Goal: Complete application form

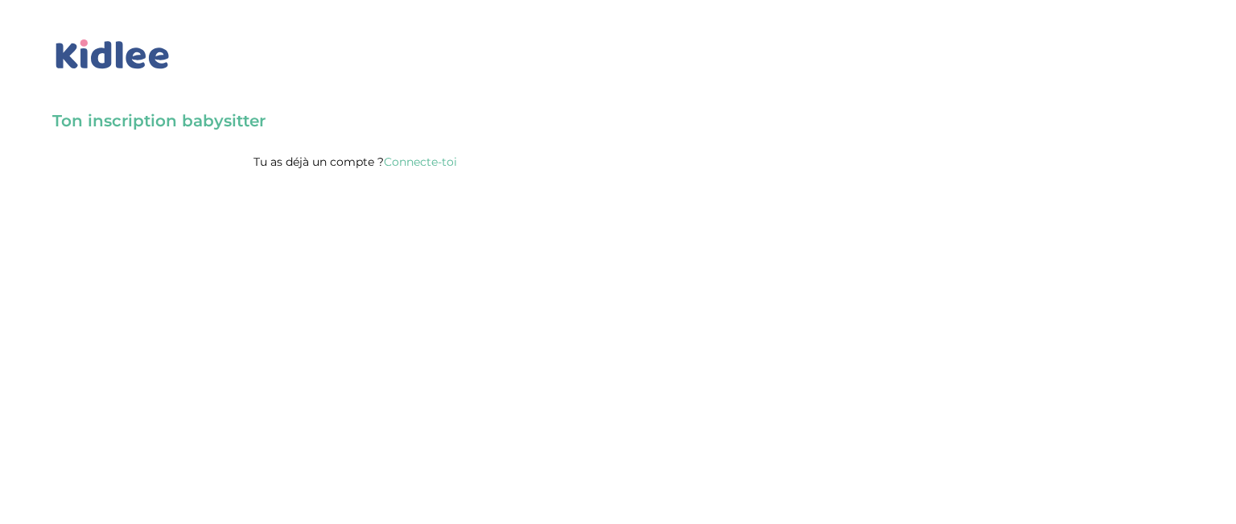
click at [452, 159] on link "Connecte-toi" at bounding box center [420, 162] width 73 height 14
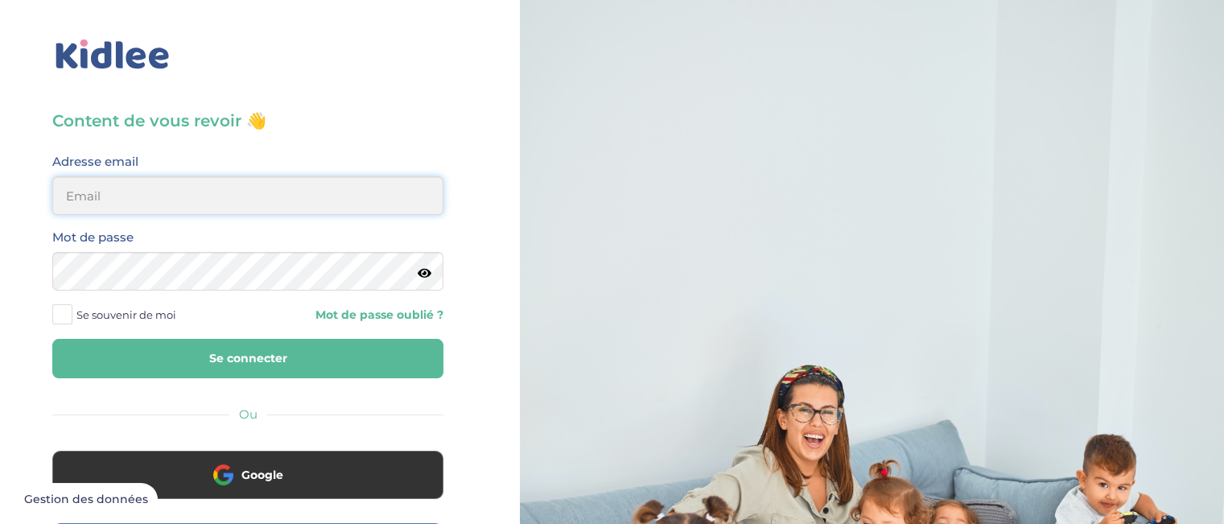
click at [309, 184] on input "email" at bounding box center [247, 195] width 391 height 39
type input "[EMAIL_ADDRESS][DOMAIN_NAME]"
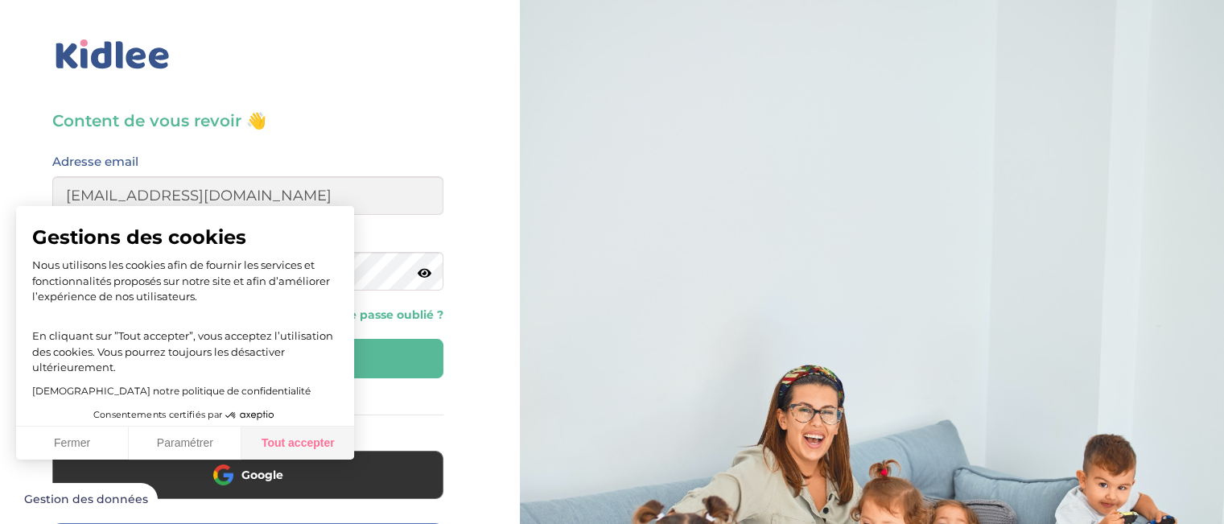
click at [277, 450] on button "Tout accepter" at bounding box center [297, 444] width 113 height 34
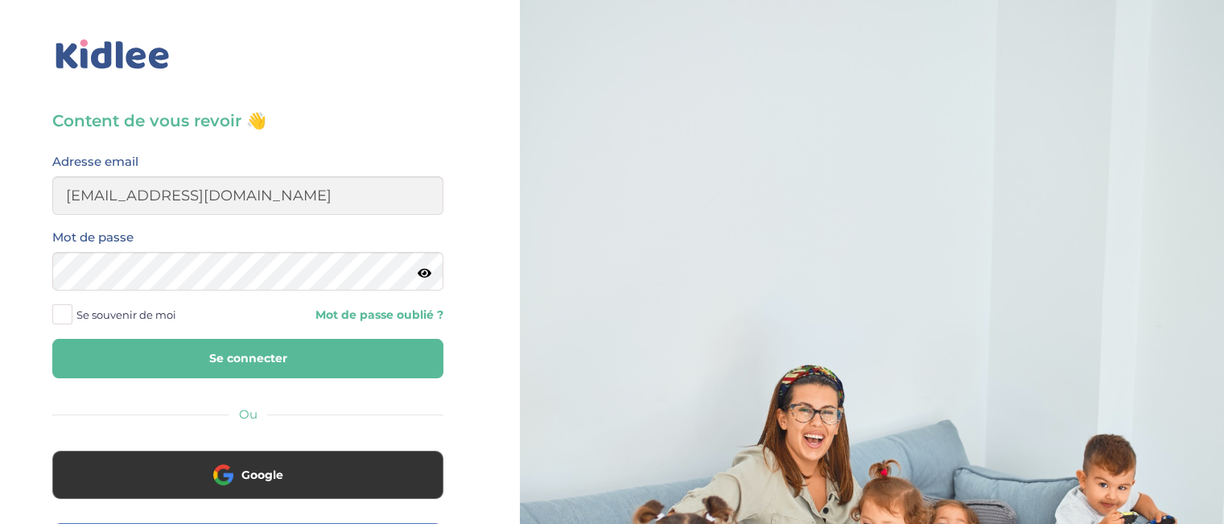
click at [57, 312] on span at bounding box center [62, 314] width 20 height 20
click at [0, 0] on input "Se souvenir de moi" at bounding box center [0, 0] width 0 height 0
click at [111, 346] on button "Se connecter" at bounding box center [247, 358] width 391 height 39
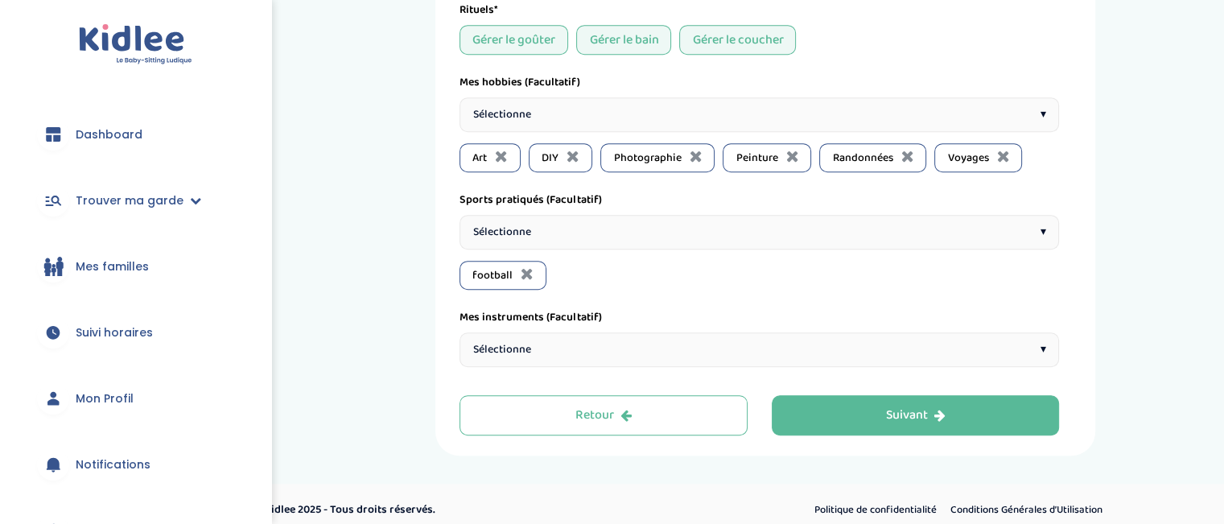
scroll to position [889, 0]
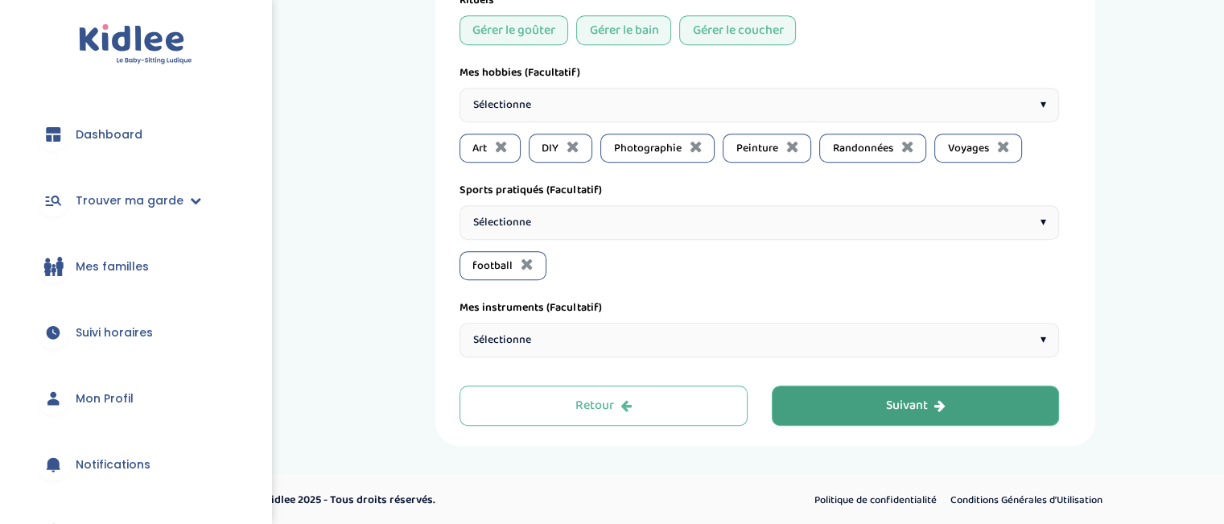
click at [1007, 399] on button "Suivant" at bounding box center [916, 406] width 288 height 40
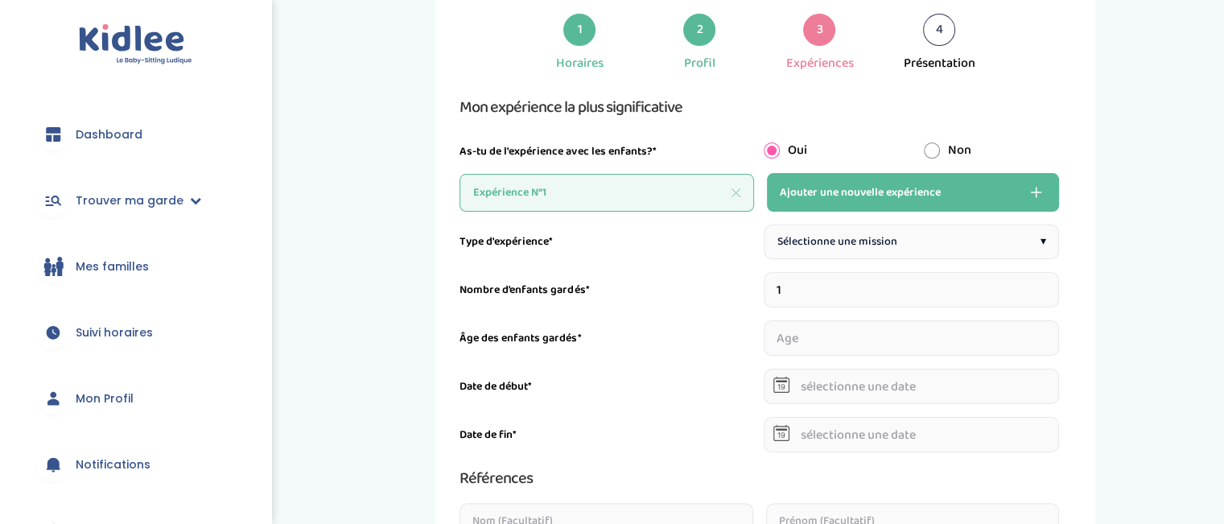
scroll to position [229, 0]
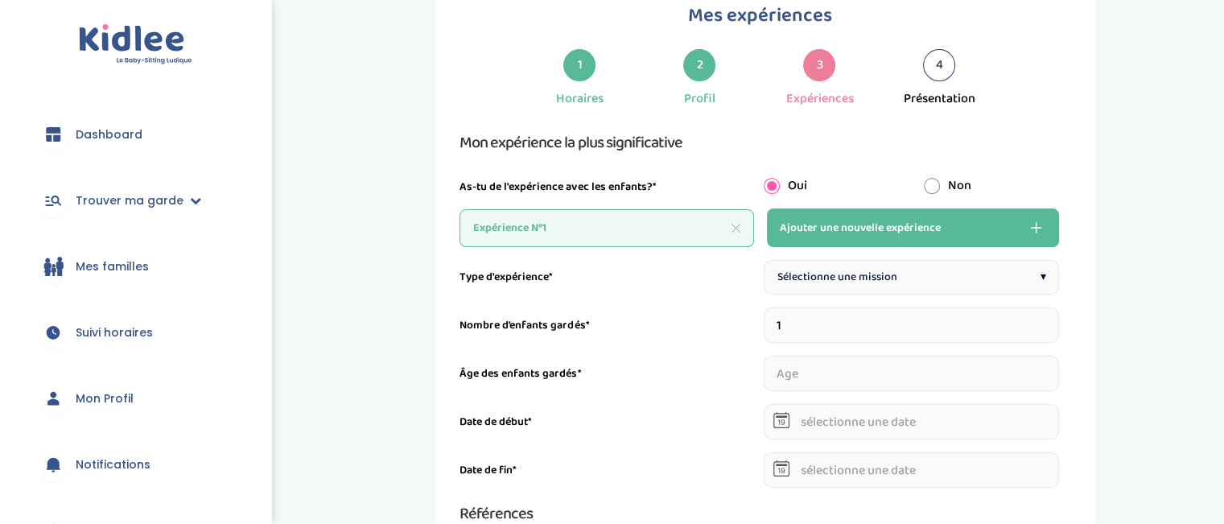
click at [1034, 266] on div "Sélectionne une mission ▾" at bounding box center [912, 277] width 296 height 35
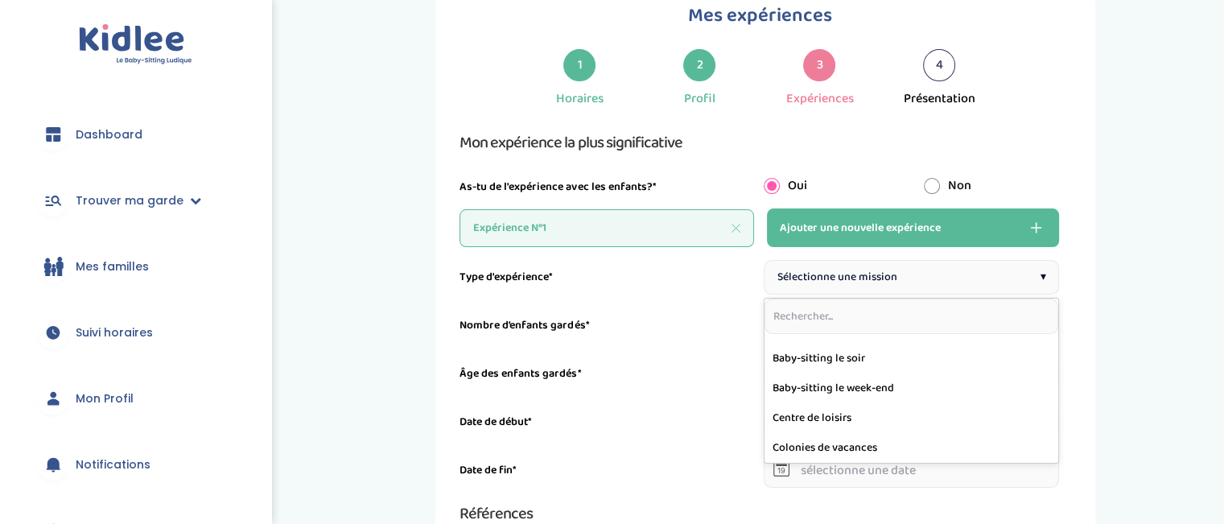
scroll to position [23, 0]
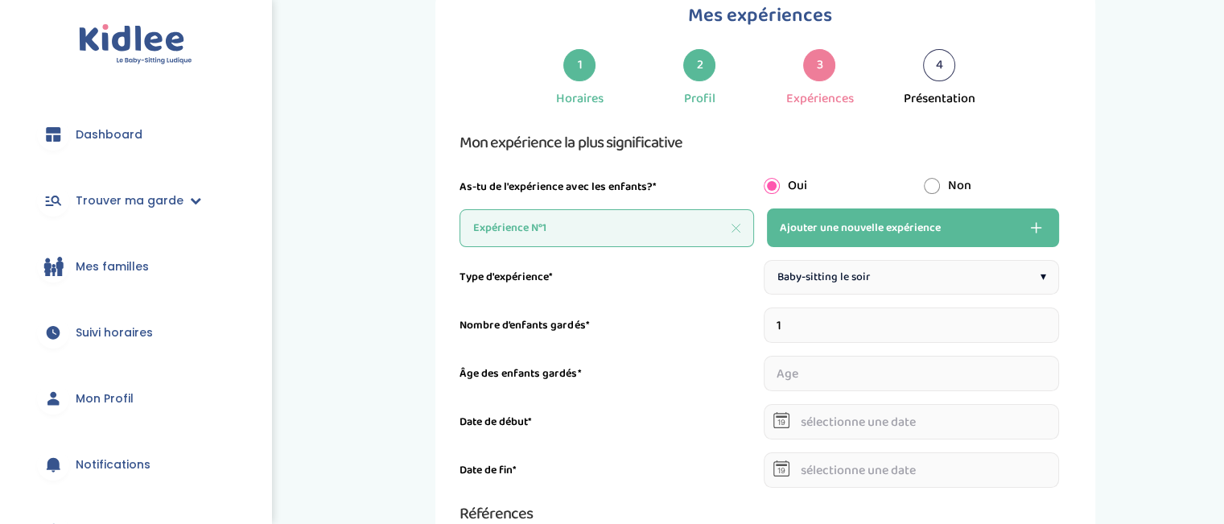
click at [901, 331] on input "1" at bounding box center [912, 325] width 296 height 35
type input "2"
click at [1055, 316] on input "2" at bounding box center [912, 325] width 296 height 35
click at [866, 375] on input "number" at bounding box center [835, 373] width 142 height 35
click at [898, 363] on input "1" at bounding box center [835, 373] width 142 height 35
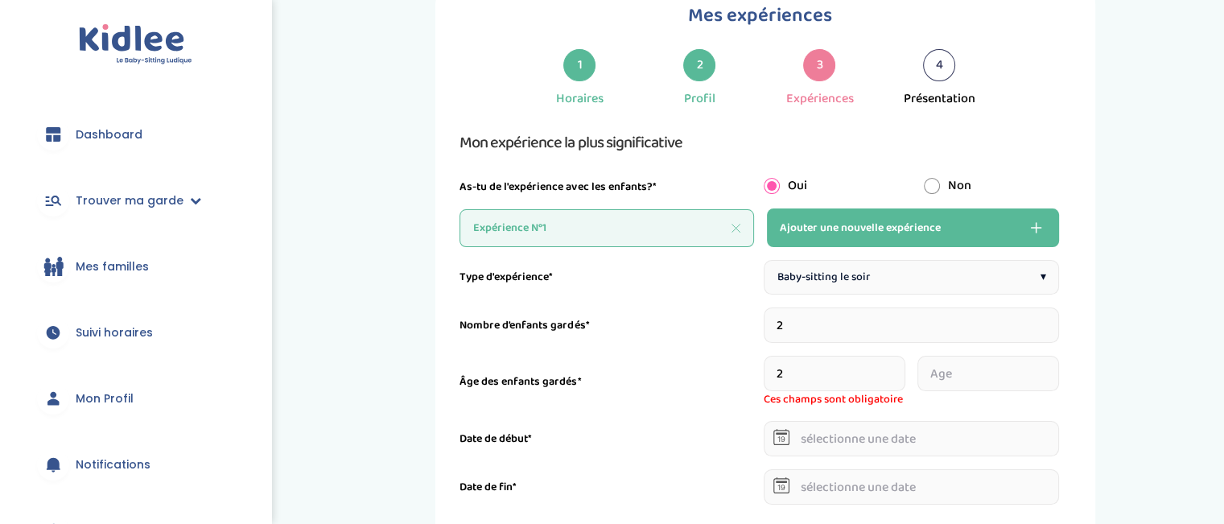
click at [898, 363] on input "2" at bounding box center [835, 373] width 142 height 35
type input "3"
click at [898, 363] on input "3" at bounding box center [835, 373] width 142 height 35
click at [1054, 369] on input "1" at bounding box center [989, 373] width 142 height 35
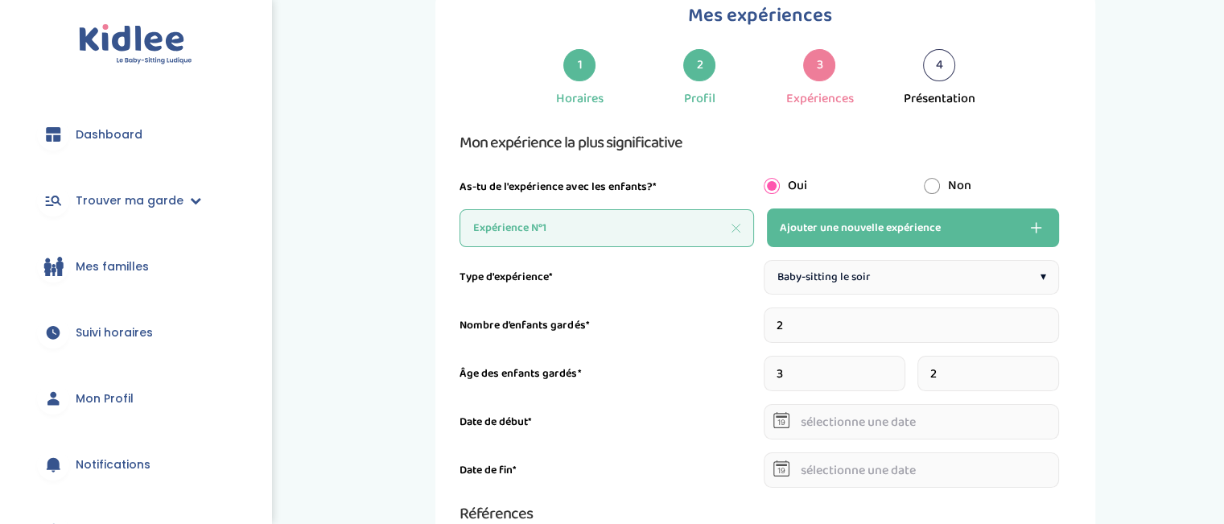
click at [1054, 369] on input "2" at bounding box center [989, 373] width 142 height 35
click at [1054, 369] on input "3" at bounding box center [989, 373] width 142 height 35
click at [1054, 369] on input "4" at bounding box center [989, 373] width 142 height 35
type input "5"
click at [1054, 369] on input "5" at bounding box center [989, 373] width 142 height 35
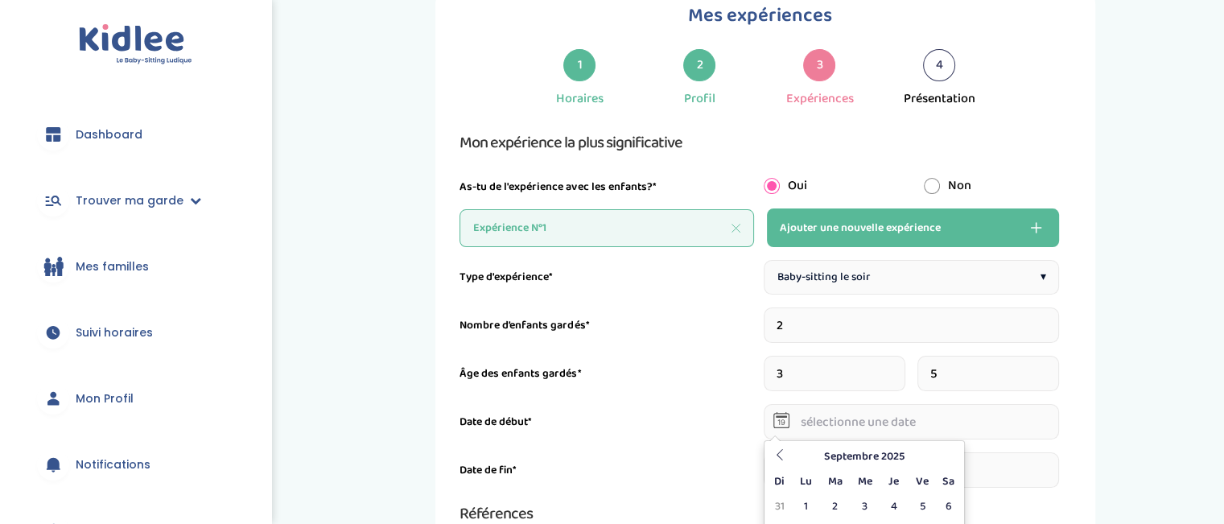
click at [979, 427] on input "text" at bounding box center [912, 421] width 296 height 35
click at [783, 453] on icon at bounding box center [779, 454] width 11 height 11
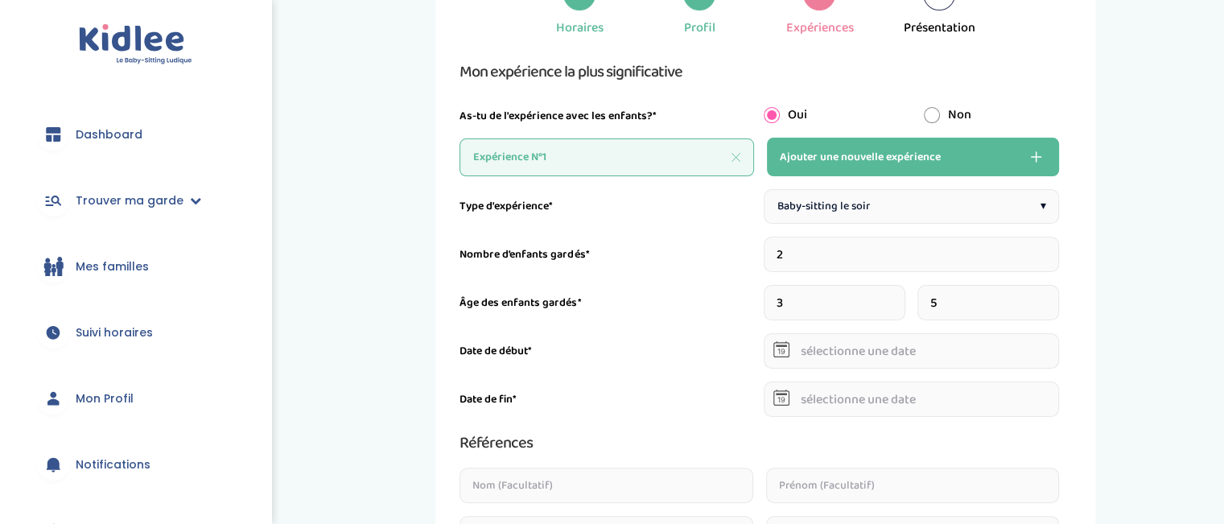
scroll to position [315, 0]
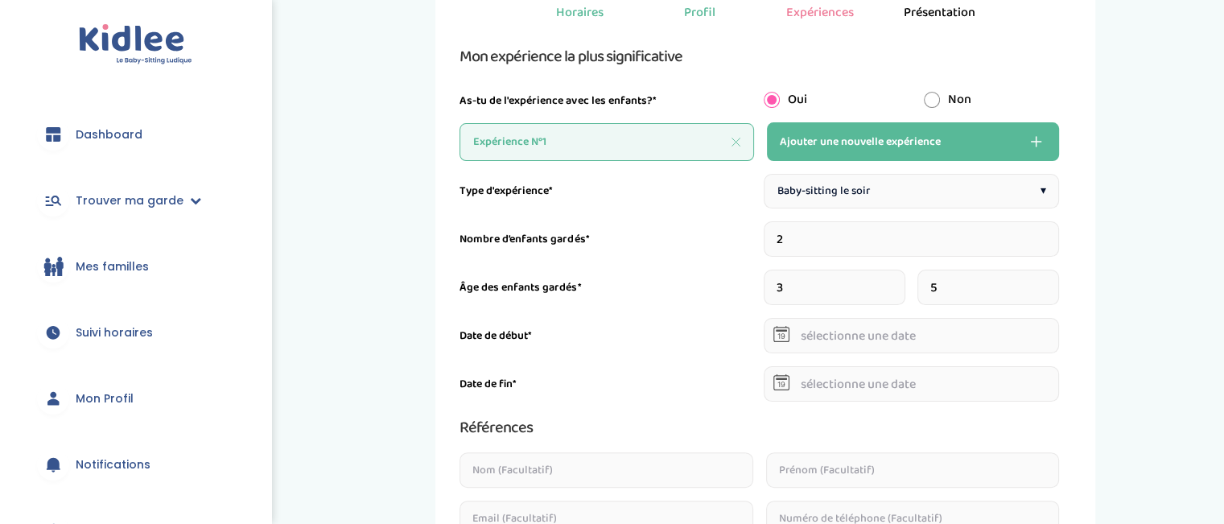
click at [835, 341] on input "text" at bounding box center [912, 335] width 296 height 35
click at [885, 482] on td "12" at bounding box center [894, 470] width 28 height 25
type input "12-06-2025"
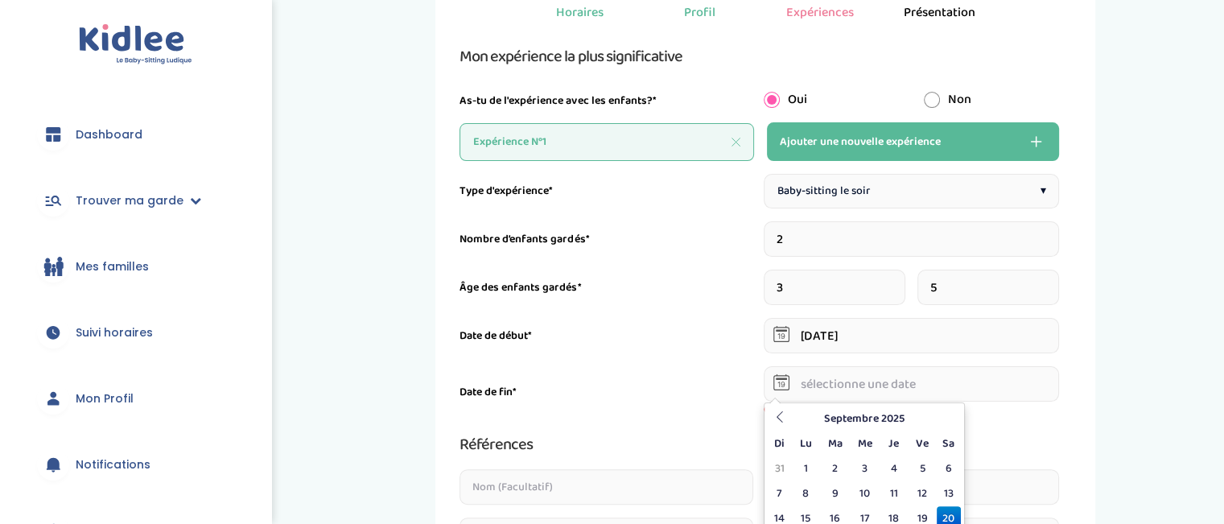
click at [905, 378] on input "text" at bounding box center [912, 383] width 296 height 35
click at [779, 424] on th at bounding box center [780, 419] width 24 height 25
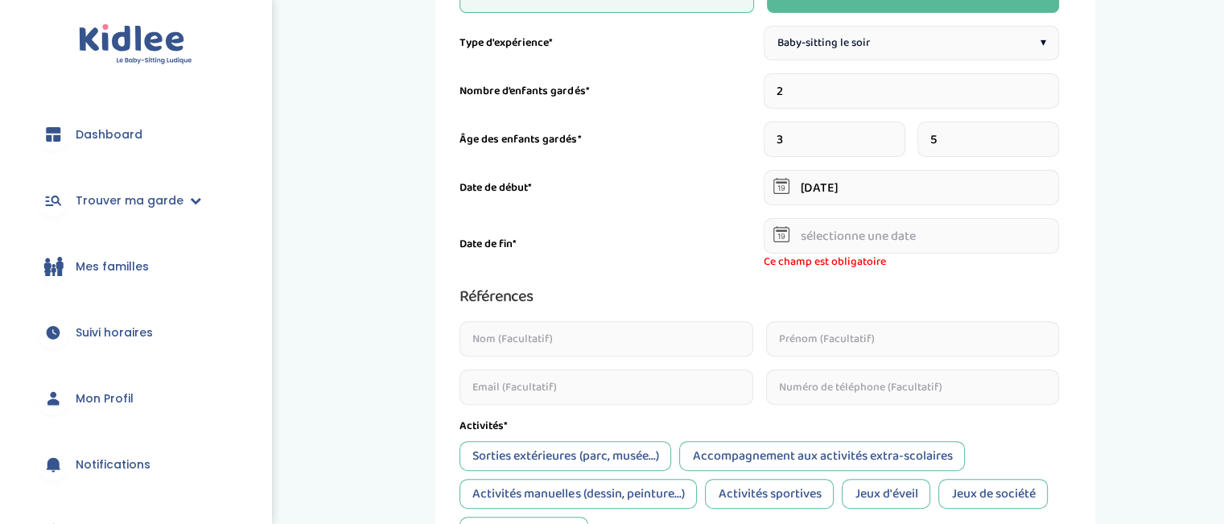
scroll to position [495, 0]
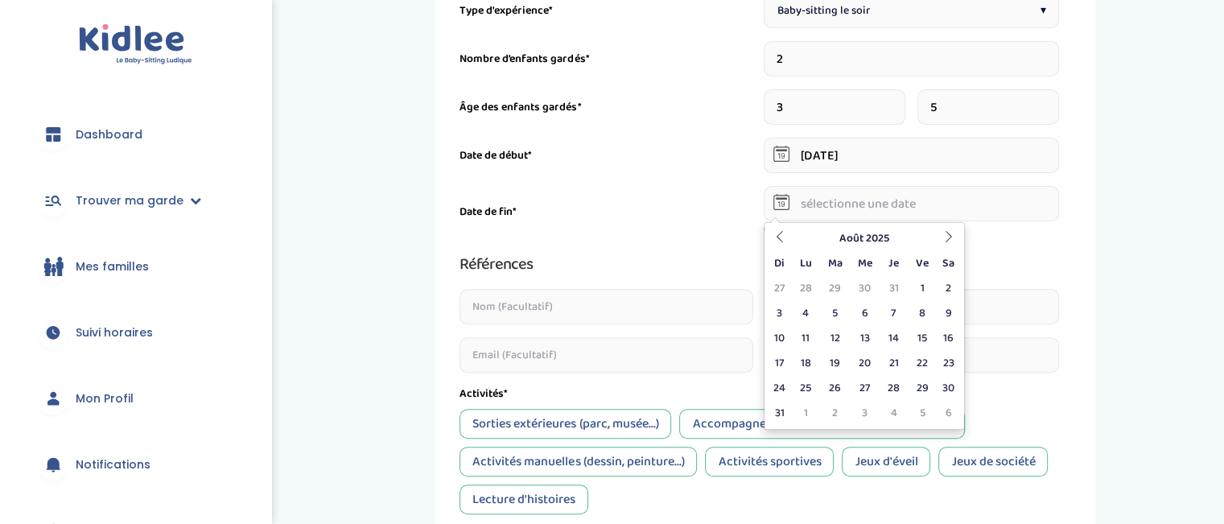
click at [1040, 202] on input "text" at bounding box center [912, 203] width 296 height 35
click at [784, 415] on td "31" at bounding box center [780, 413] width 24 height 25
type input "31-08-2025"
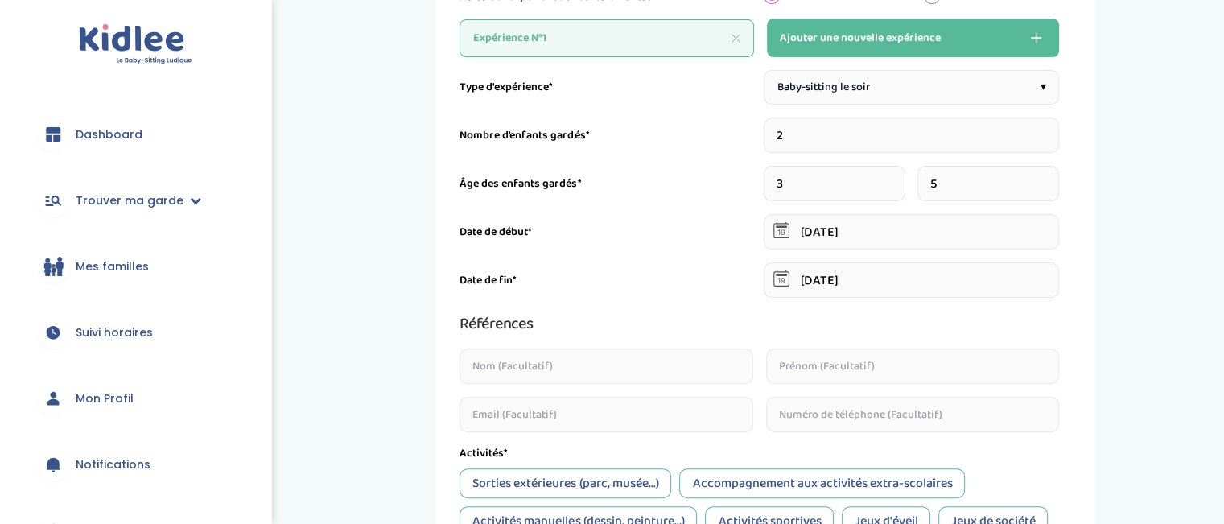
scroll to position [399, 0]
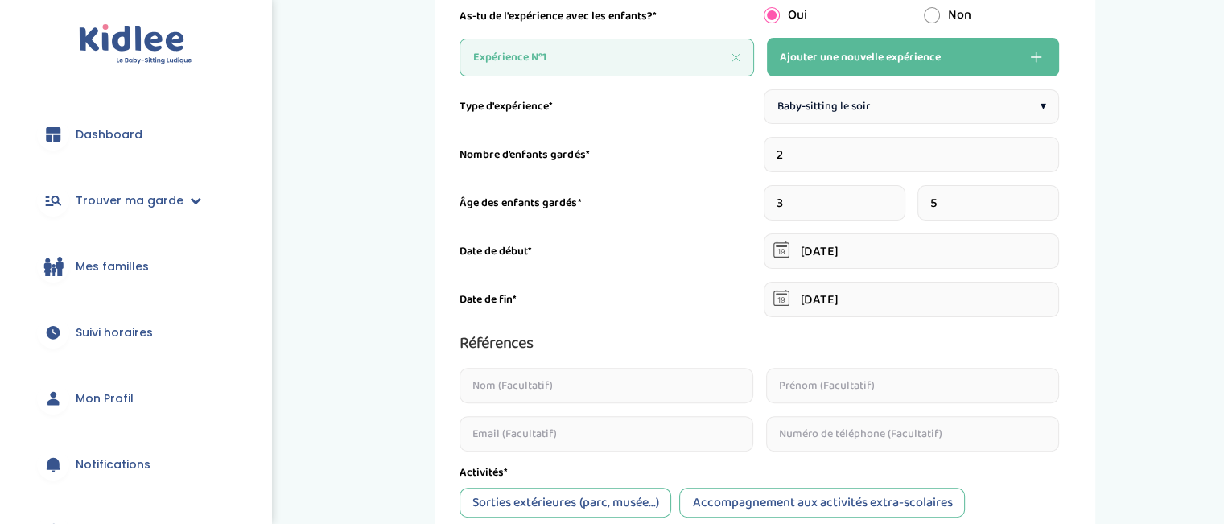
click at [663, 382] on input "text" at bounding box center [607, 385] width 294 height 35
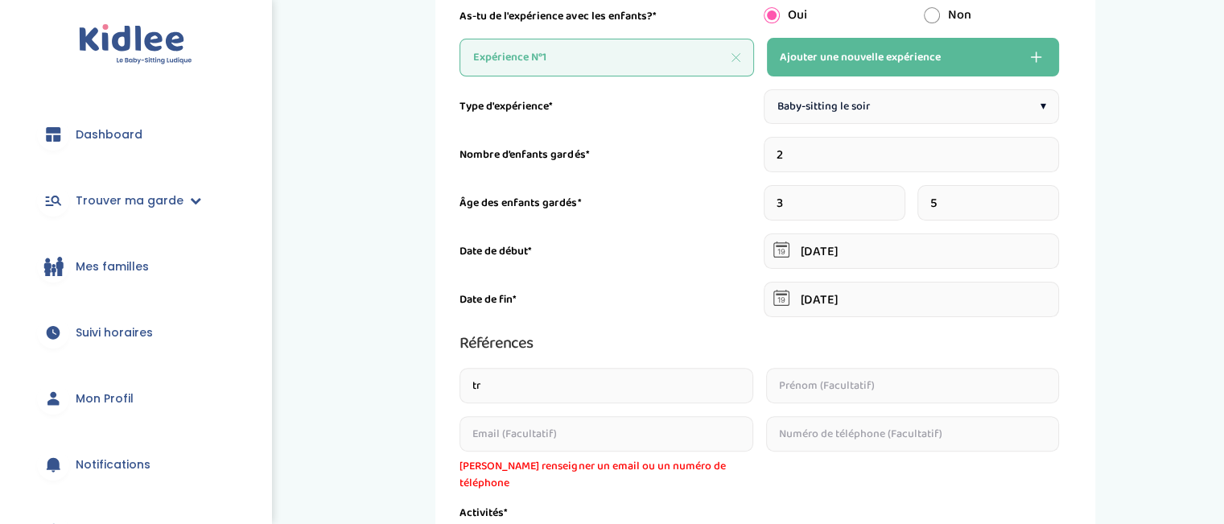
type input "t"
type input "way"
click at [783, 394] on input "text" at bounding box center [913, 385] width 294 height 35
type input "tram"
click at [802, 434] on input "text" at bounding box center [913, 433] width 294 height 35
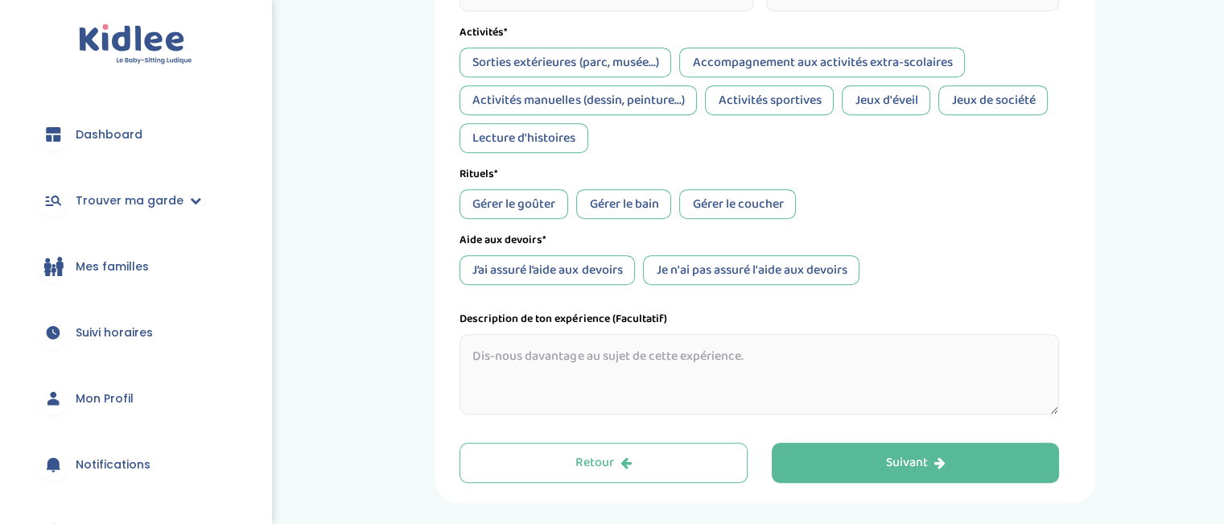
scroll to position [841, 0]
type input "0786819650"
click at [921, 351] on textarea at bounding box center [760, 372] width 600 height 80
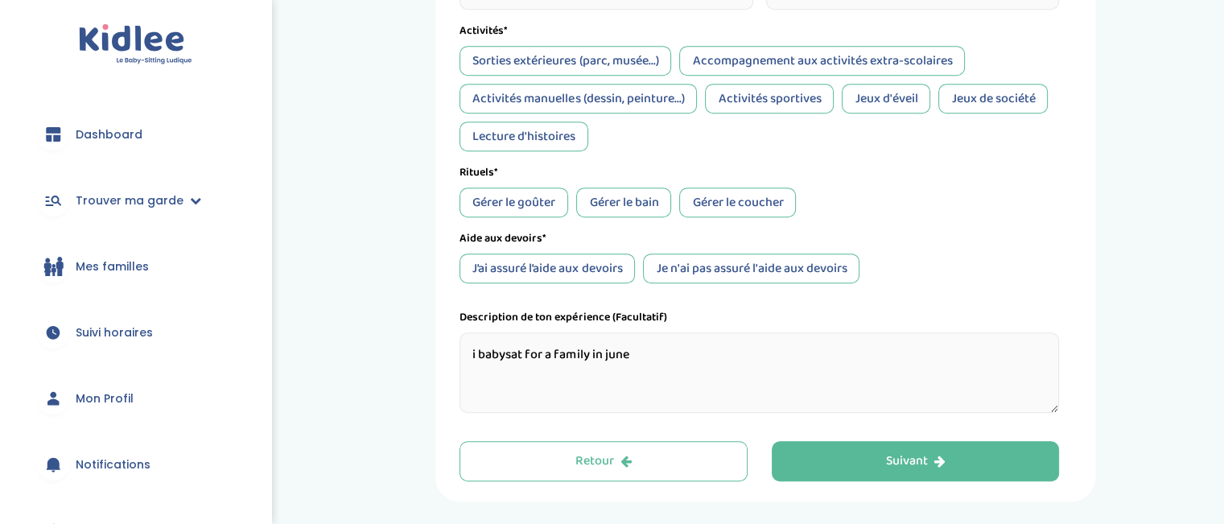
drag, startPoint x: 636, startPoint y: 357, endPoint x: 593, endPoint y: 347, distance: 43.7
click at [593, 347] on textarea "i babysat for a family in june" at bounding box center [760, 372] width 600 height 80
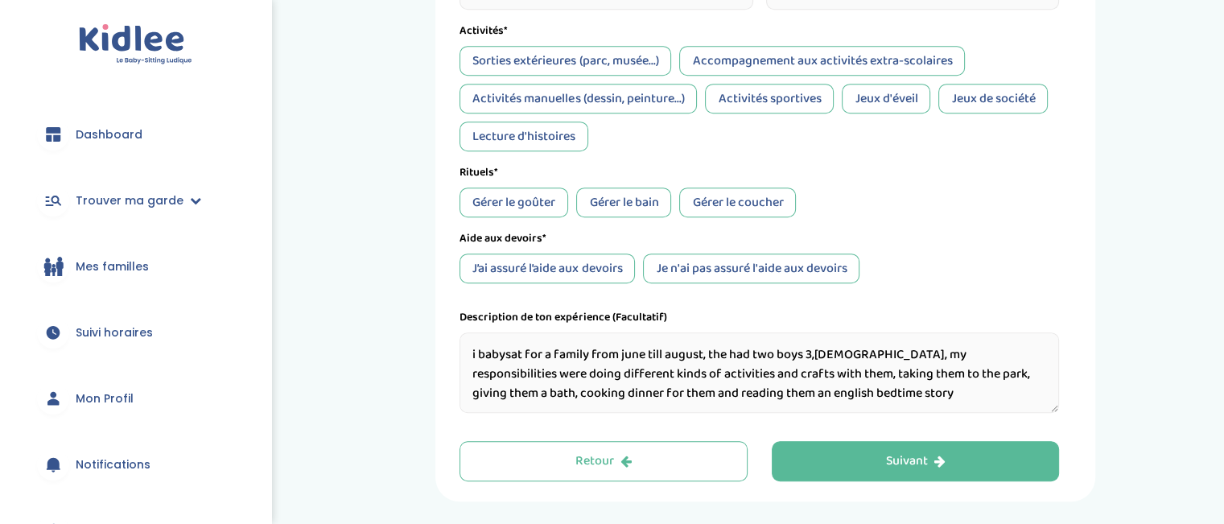
click at [632, 352] on textarea "i babysat for a family from june till august, the had two boys 3,5 years old, m…" at bounding box center [760, 372] width 600 height 80
click at [680, 353] on textarea "i babysat for a family from June till august, the had two boys 3,5 years old, m…" at bounding box center [760, 372] width 600 height 80
click at [743, 395] on textarea "i babysat for a family from June till agust, the had two boys 3,5 years old, my…" at bounding box center [760, 372] width 600 height 80
click at [682, 353] on textarea "i babysat for a family from June till agust, the had two boys 3,5 years old, my…" at bounding box center [760, 372] width 600 height 80
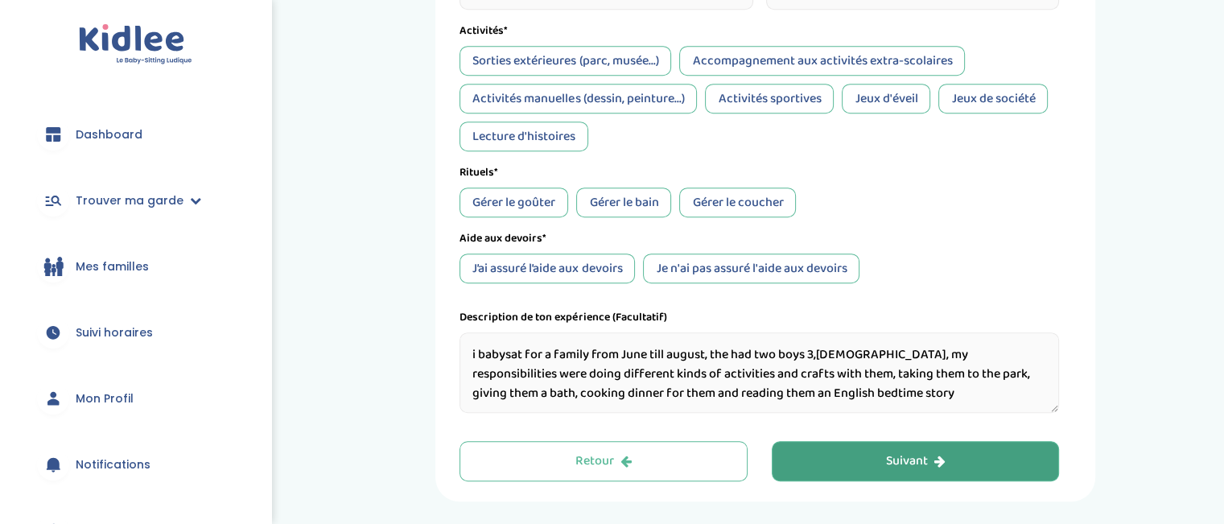
type textarea "i babysat for a family from June till august, the had two boys 3,5 years old, m…"
click at [837, 460] on button "Suivant" at bounding box center [916, 461] width 288 height 40
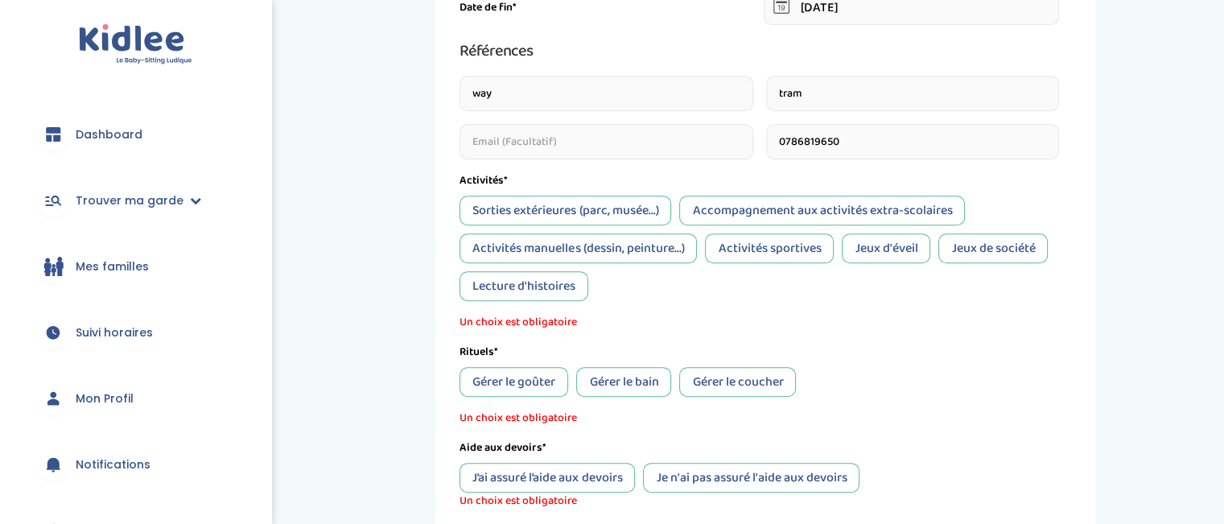
scroll to position [704, 0]
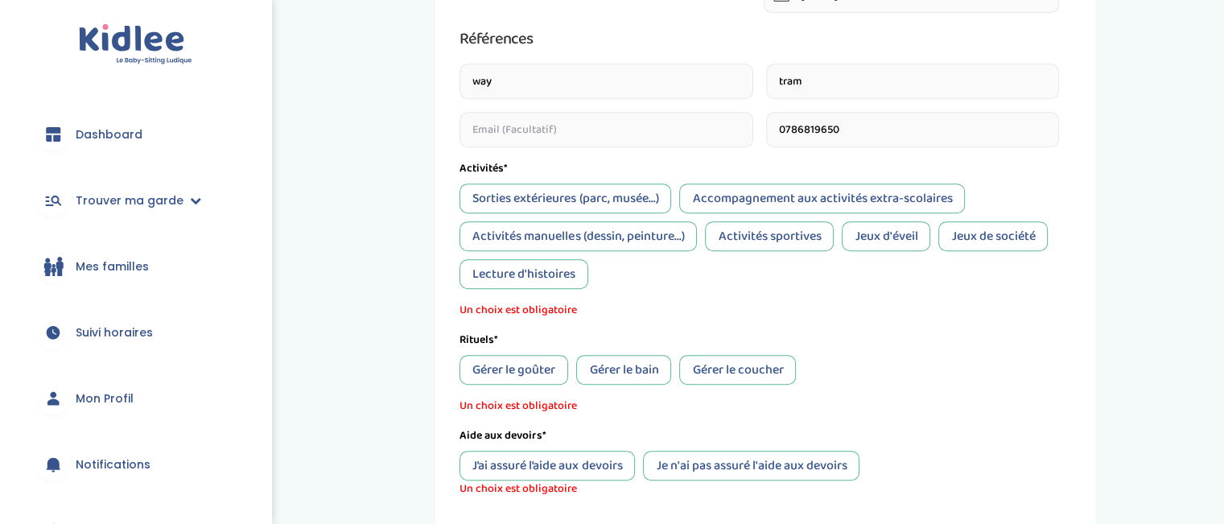
click at [621, 208] on div "Sorties extérieures (parc, musée...)" at bounding box center [566, 199] width 212 height 30
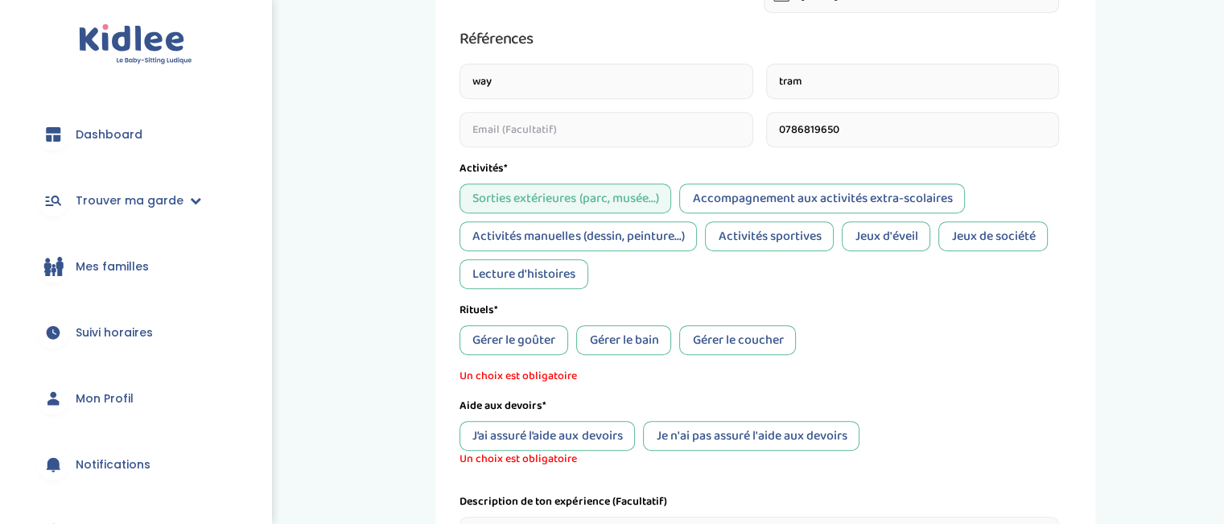
click at [987, 237] on div "Jeux de société" at bounding box center [993, 236] width 109 height 30
click at [808, 234] on div "Activités sportives" at bounding box center [769, 236] width 129 height 30
click at [583, 271] on div "Lecture d'histoires" at bounding box center [524, 274] width 129 height 30
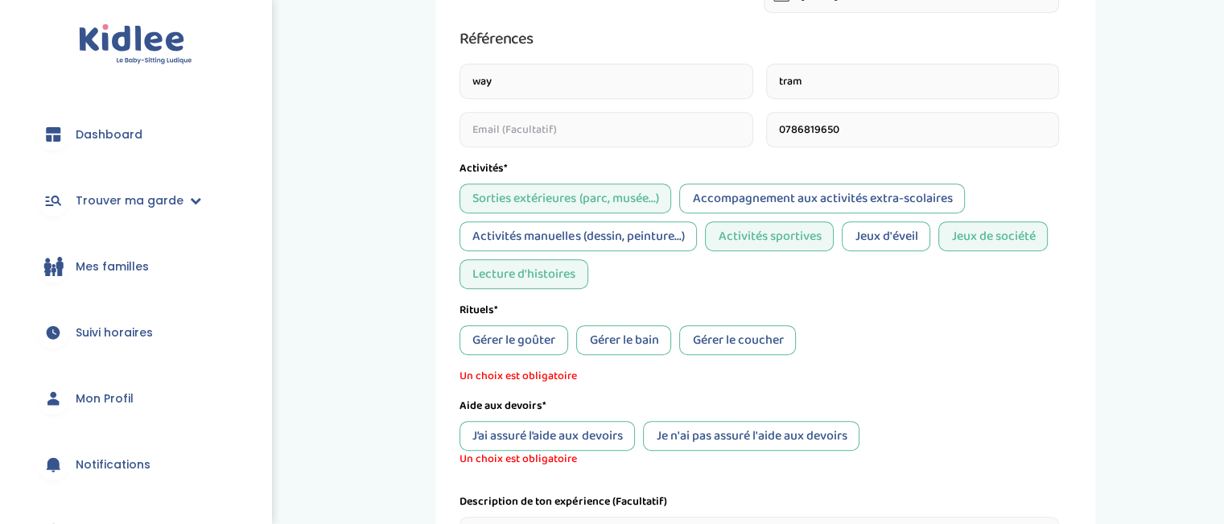
click at [583, 271] on div "Lecture d'histoires" at bounding box center [524, 274] width 129 height 30
click at [614, 237] on div "Activités manuelles (dessin, peinture...)" at bounding box center [578, 236] width 237 height 30
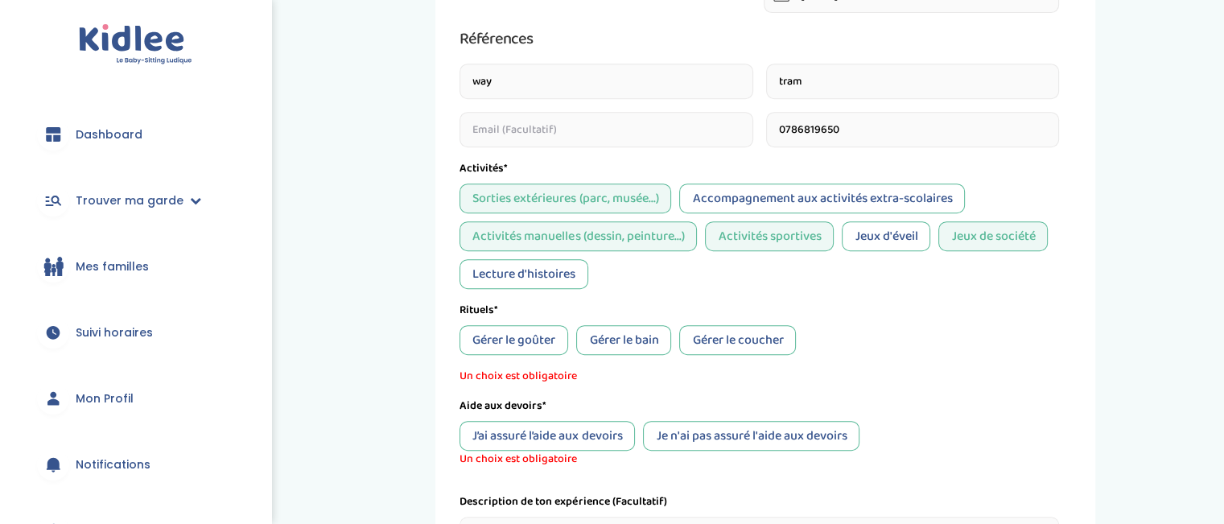
click at [717, 354] on div "Gérer le coucher" at bounding box center [737, 340] width 117 height 30
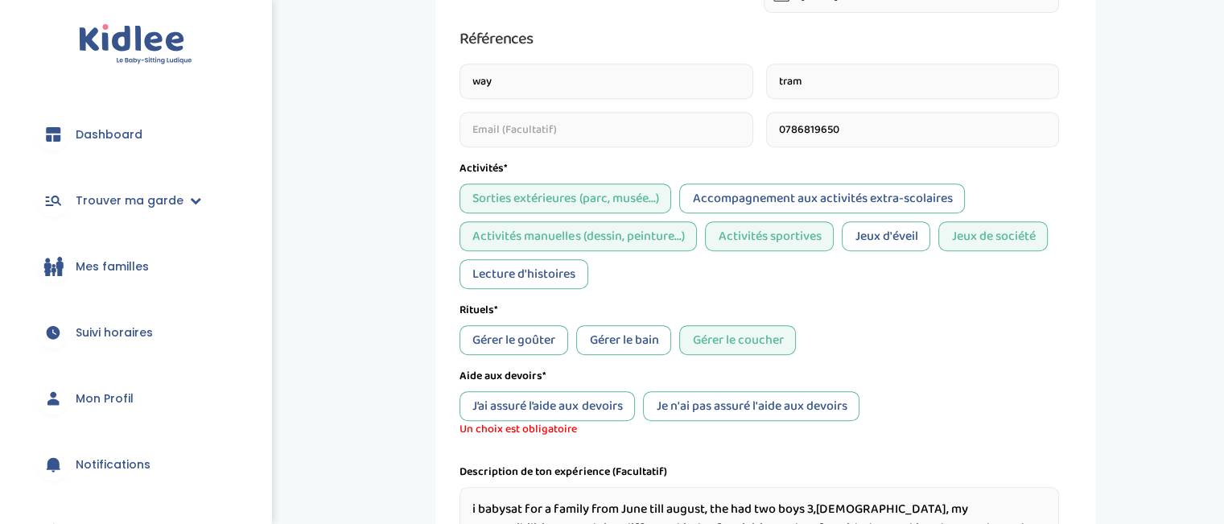
click at [625, 334] on div "Gérer le bain" at bounding box center [623, 340] width 95 height 30
click at [522, 337] on div "Gérer le goûter" at bounding box center [514, 340] width 109 height 30
click at [619, 416] on div "J’ai assuré l’aide aux devoirs" at bounding box center [547, 406] width 175 height 30
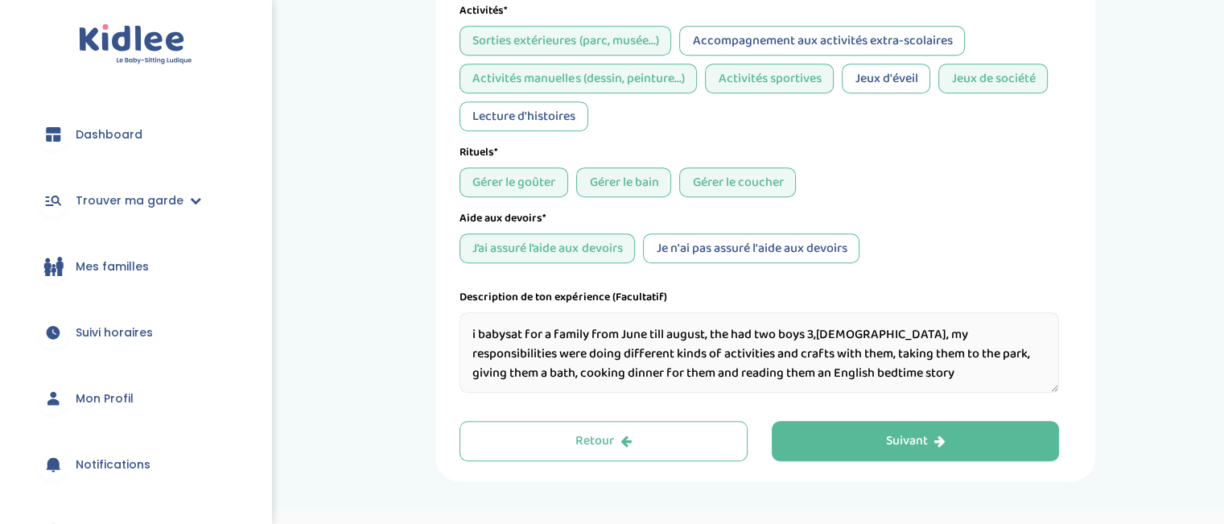
scroll to position [899, 0]
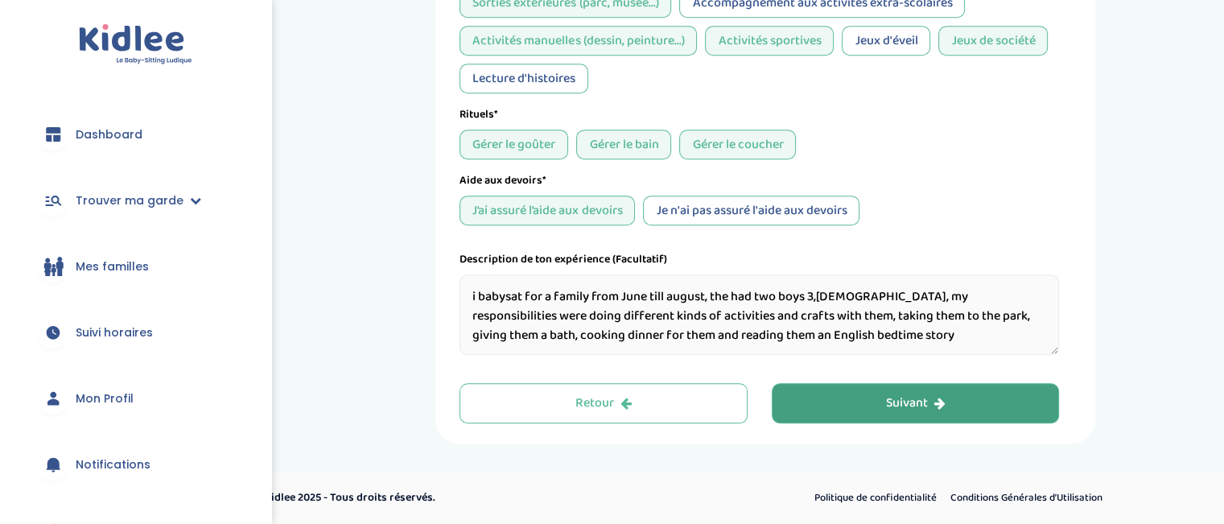
click at [1041, 409] on button "Suivant" at bounding box center [916, 403] width 288 height 40
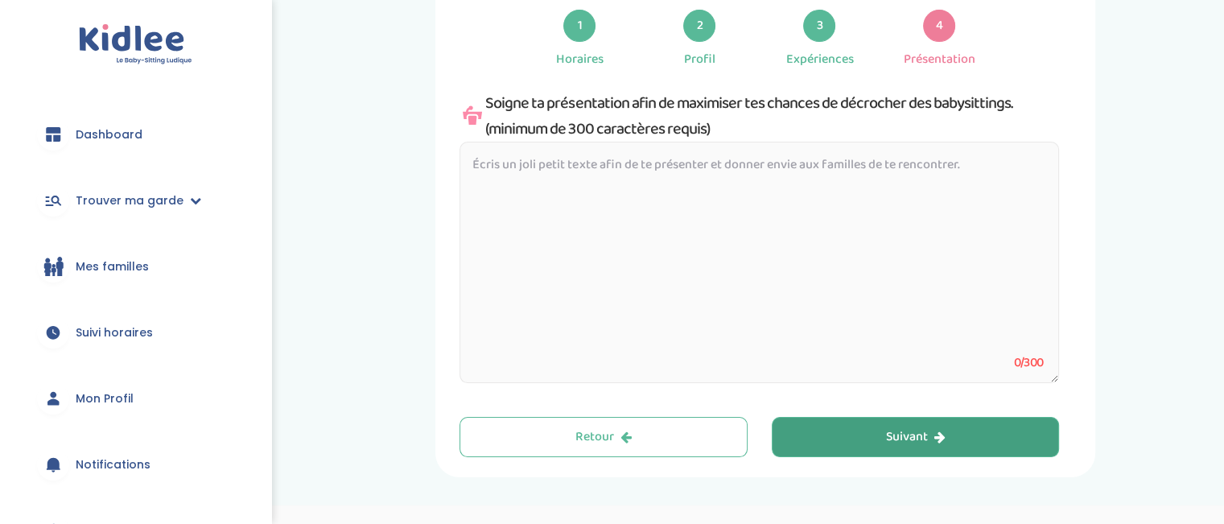
scroll to position [229, 0]
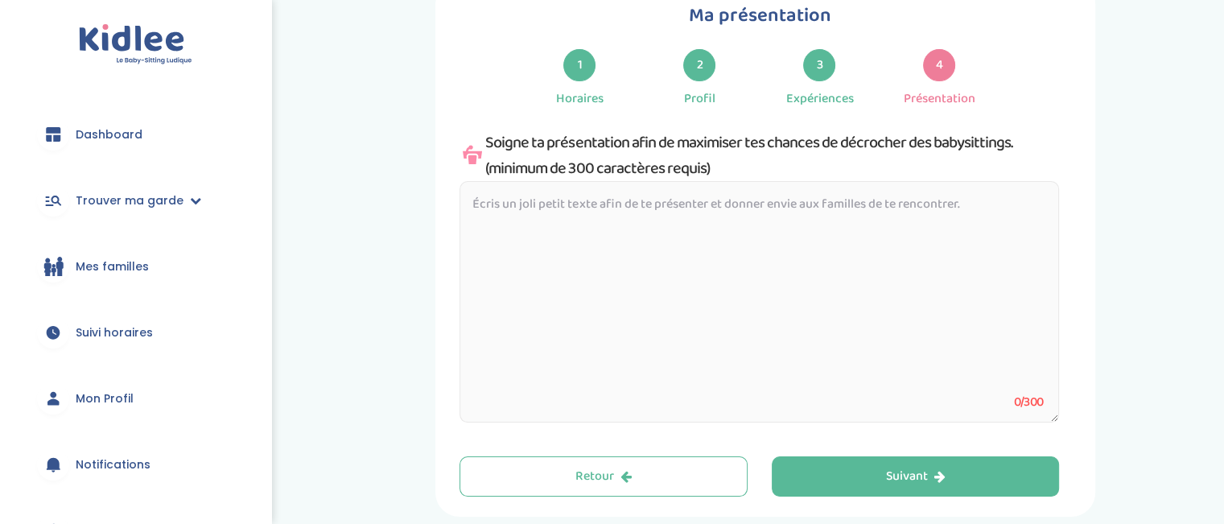
click at [1004, 233] on textarea at bounding box center [760, 301] width 600 height 241
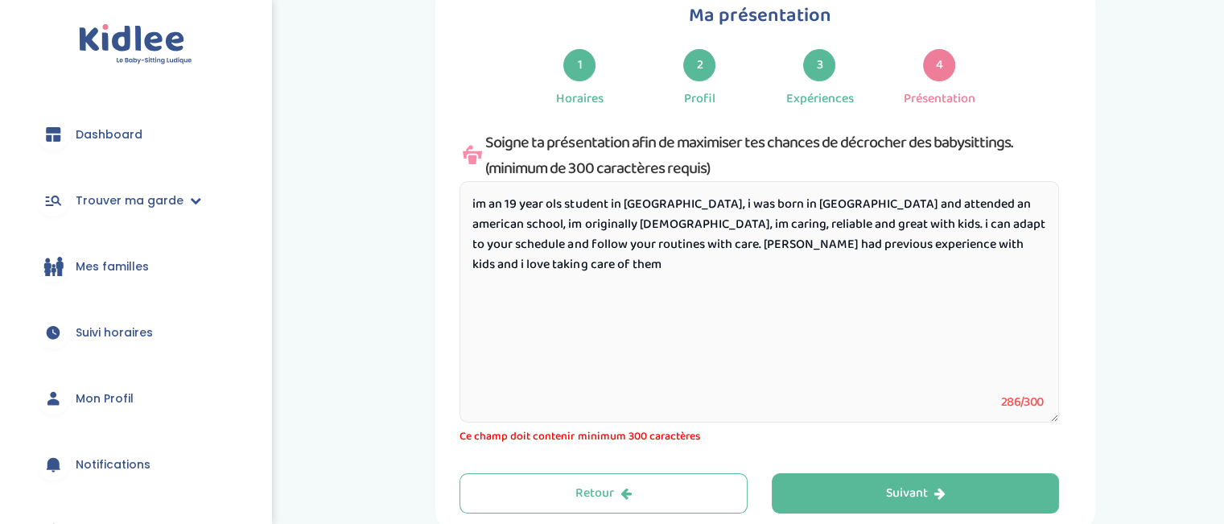
click at [547, 197] on textarea "im an 19 year ols student in paris, i was born in Dubai and attended an america…" at bounding box center [760, 301] width 600 height 241
click at [562, 198] on textarea "im an 19 year ols student in paris, i was born in Dubai and attended an america…" at bounding box center [760, 301] width 600 height 241
click at [473, 206] on textarea "im an 19 year old student in paris, i was born in Dubai and attended an america…" at bounding box center [760, 301] width 600 height 241
click at [477, 205] on textarea "im an 19 year old student in paris, i was born in Dubai and attended an america…" at bounding box center [760, 301] width 600 height 241
click at [663, 205] on textarea "I'm an 19 year old student in Paris, i was born in Dubai and attended an americ…" at bounding box center [760, 301] width 600 height 241
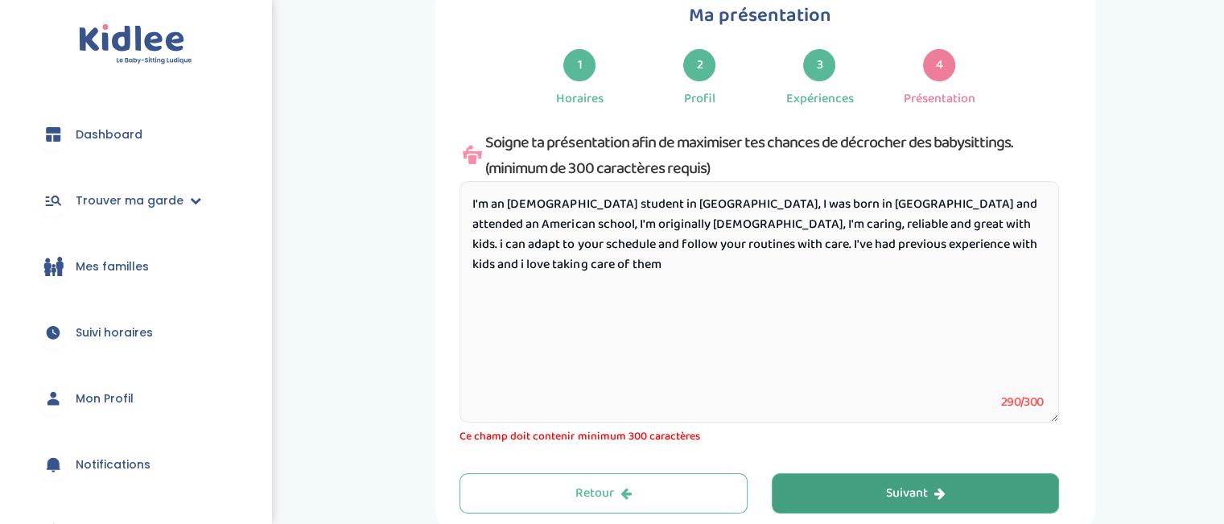
click at [860, 488] on button "Suivant" at bounding box center [916, 493] width 288 height 40
click at [872, 492] on button "Suivant" at bounding box center [916, 493] width 288 height 40
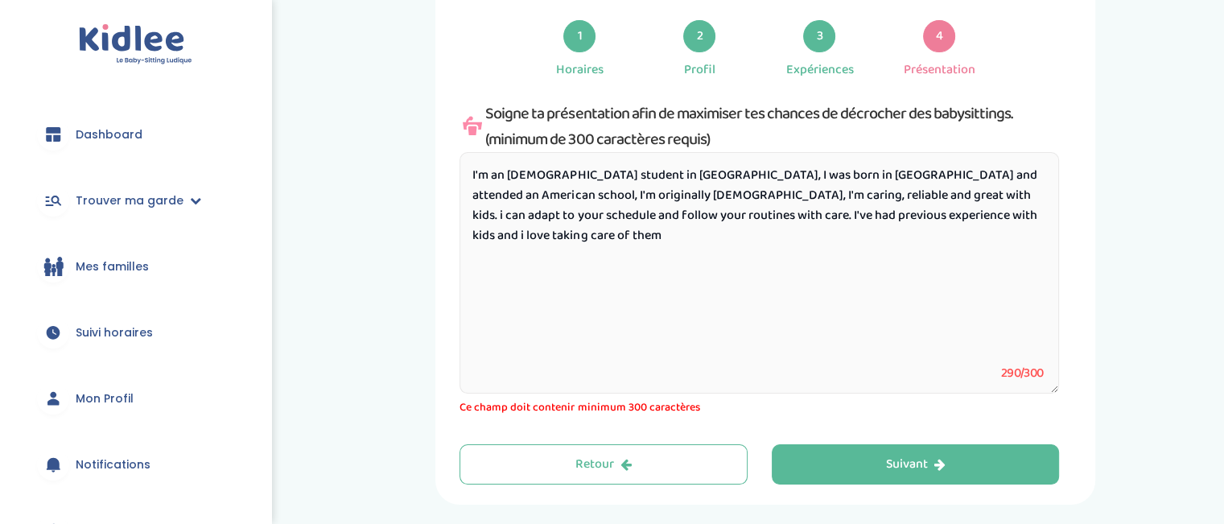
scroll to position [260, 0]
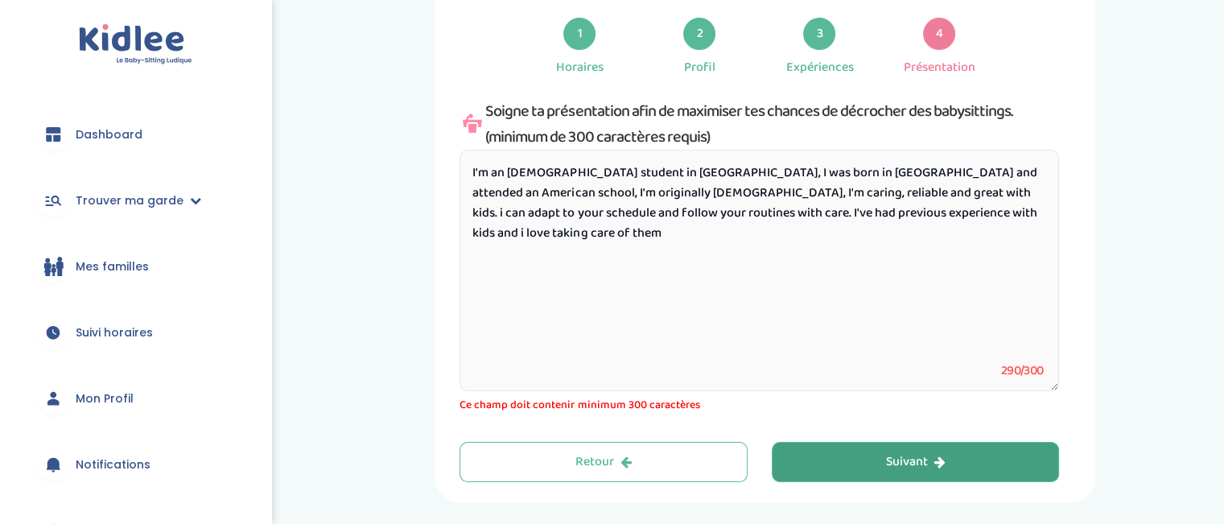
click at [976, 474] on button "Suivant" at bounding box center [916, 462] width 288 height 40
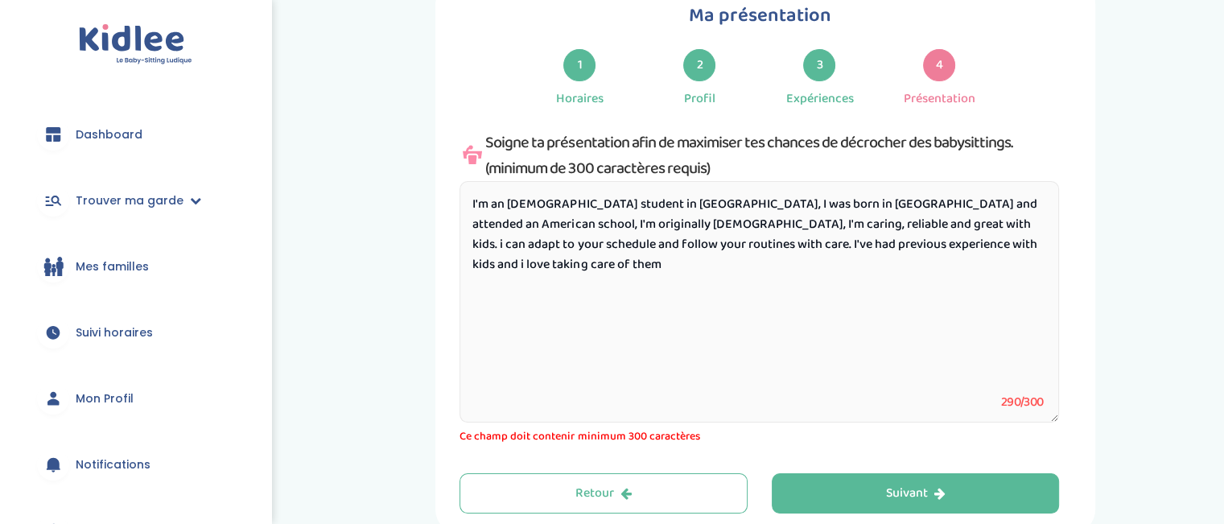
click at [963, 255] on textarea "I'm an 19 year old student in Paris, I was born in Dubai and attended an Americ…" at bounding box center [760, 301] width 600 height 241
click at [927, 245] on textarea "I'm an 19 year old student in Paris, I was born in Dubai and attended an Americ…" at bounding box center [760, 301] width 600 height 241
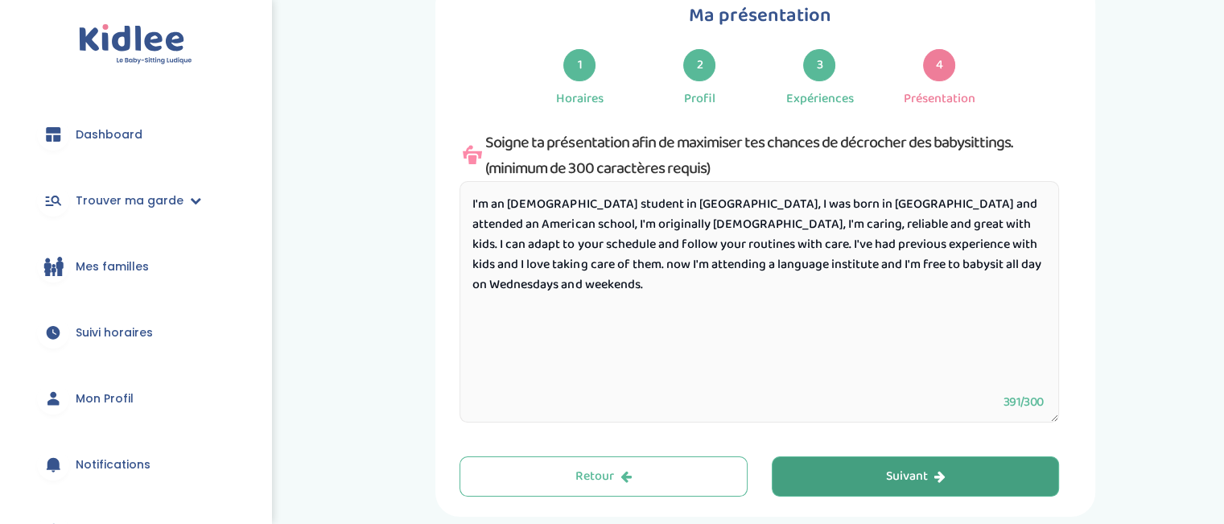
type textarea "I'm an 19 year old student in Paris, I was born in Dubai and attended an Americ…"
click at [855, 469] on button "Suivant" at bounding box center [916, 476] width 288 height 40
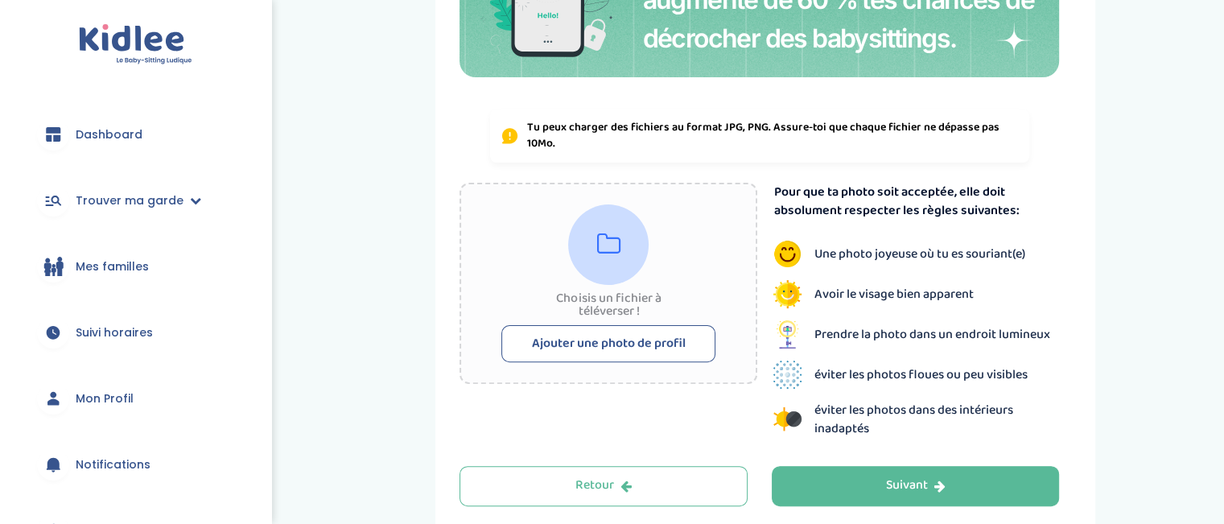
scroll to position [424, 0]
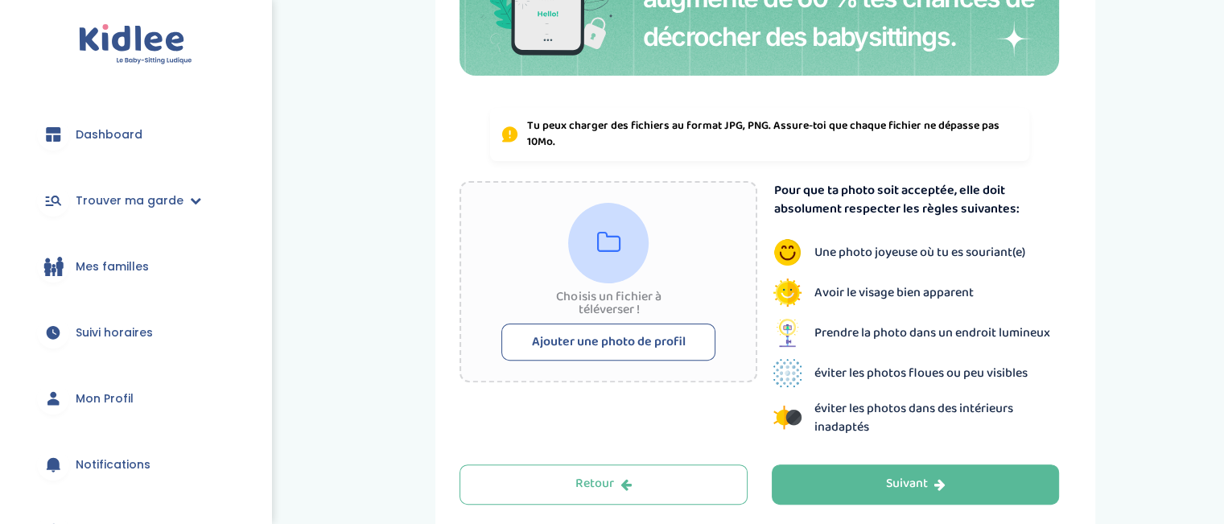
click at [613, 328] on button "Ajouter une photo de profil" at bounding box center [609, 342] width 214 height 37
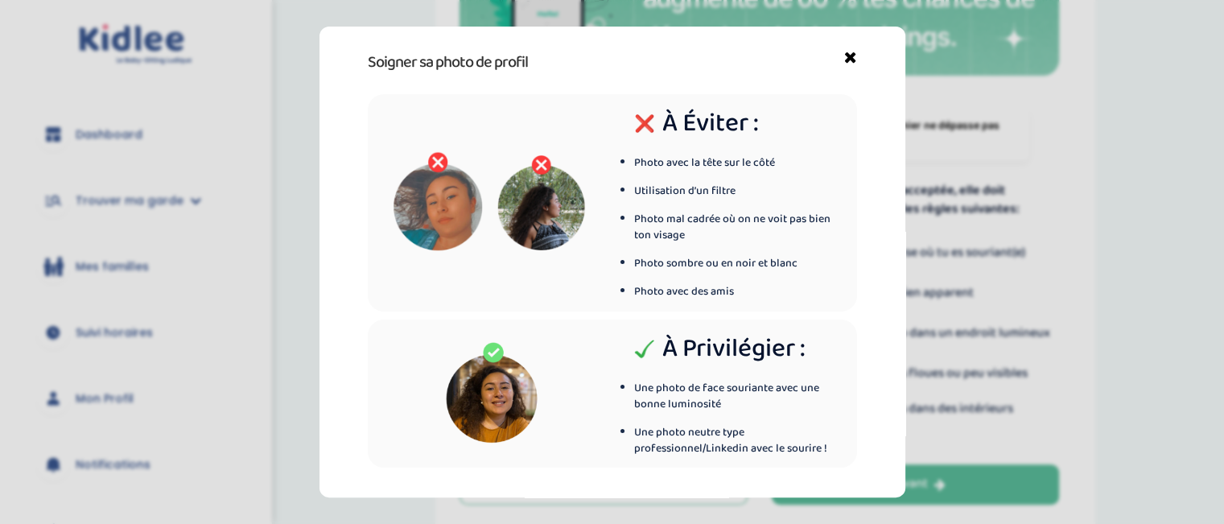
click at [844, 60] on icon at bounding box center [850, 62] width 13 height 26
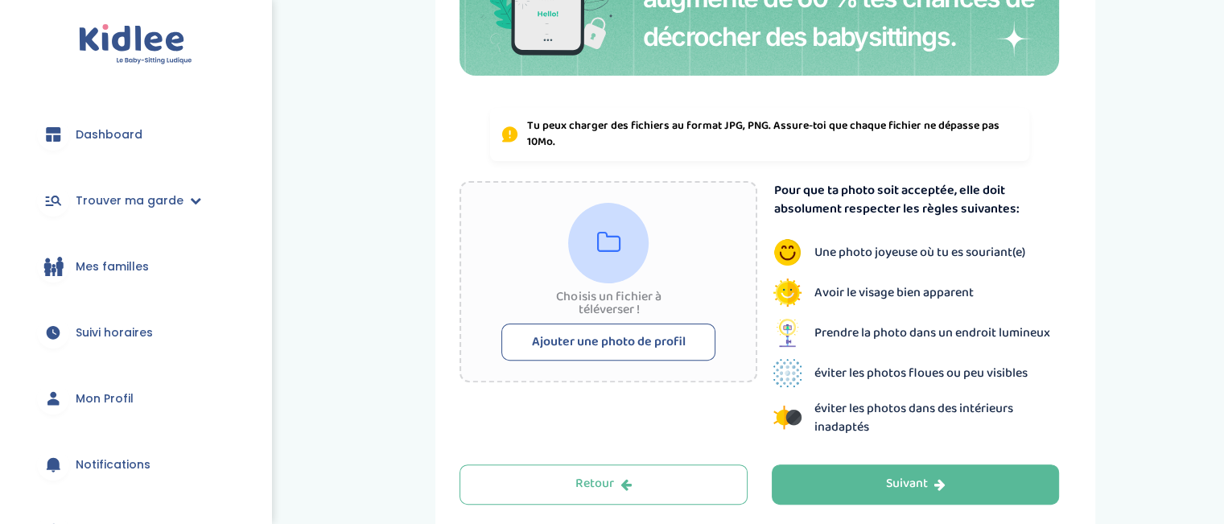
click at [580, 341] on button "Ajouter une photo de profil" at bounding box center [609, 342] width 214 height 37
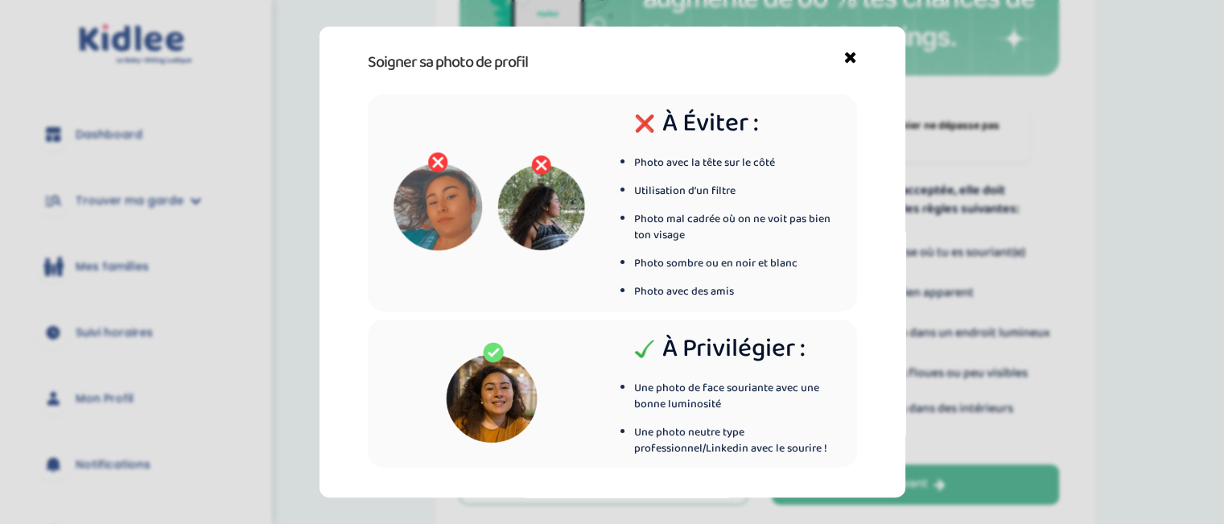
scroll to position [64, 0]
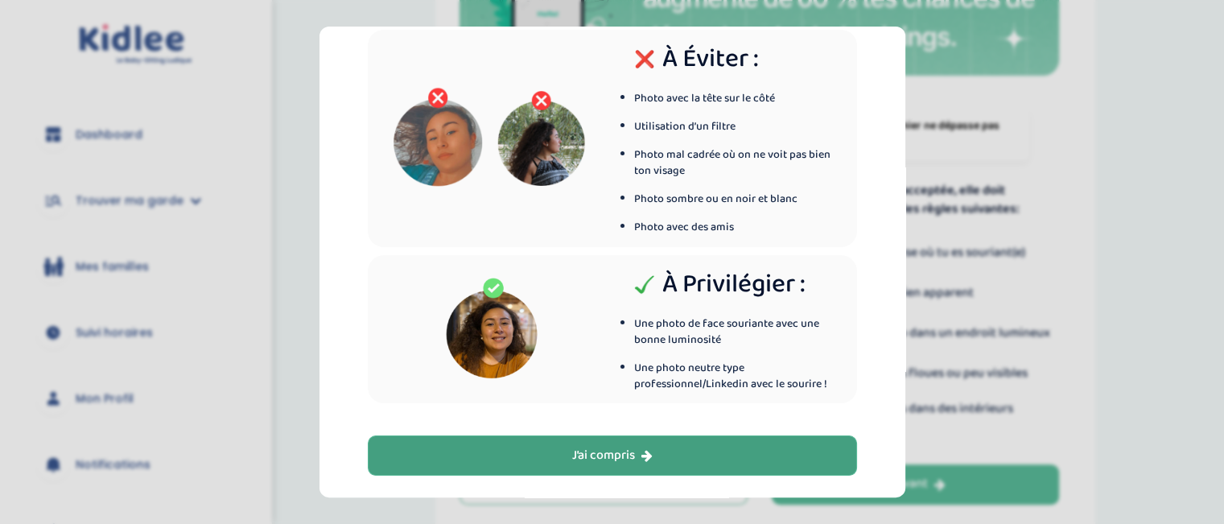
click at [544, 452] on button "J’ai compris" at bounding box center [612, 455] width 489 height 40
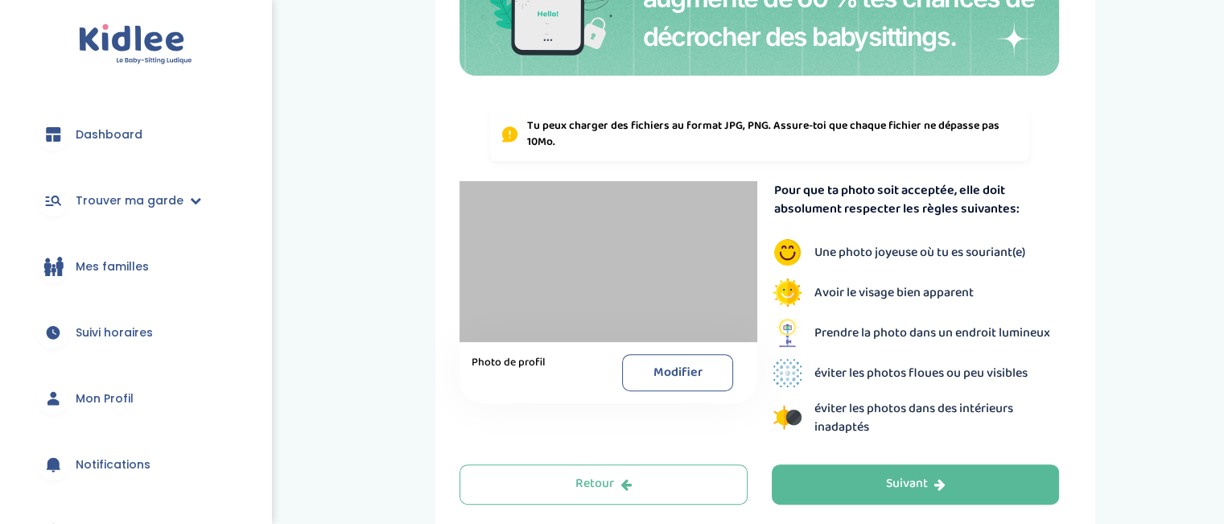
click at [684, 376] on button "Modifier" at bounding box center [677, 372] width 111 height 37
click at [658, 369] on button "Modifier" at bounding box center [677, 372] width 111 height 37
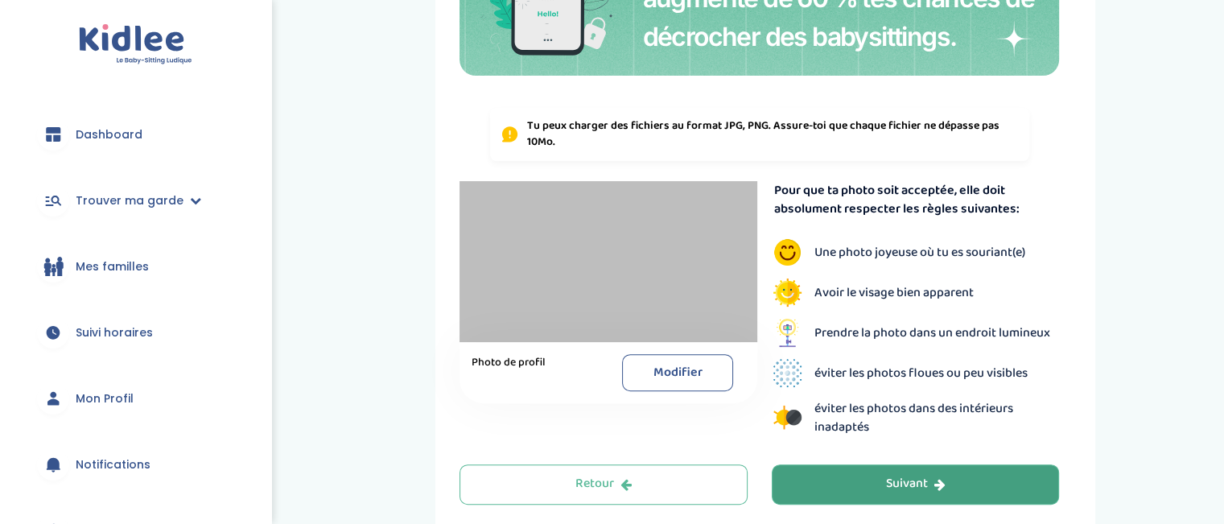
click at [831, 493] on button "Suivant" at bounding box center [916, 484] width 288 height 40
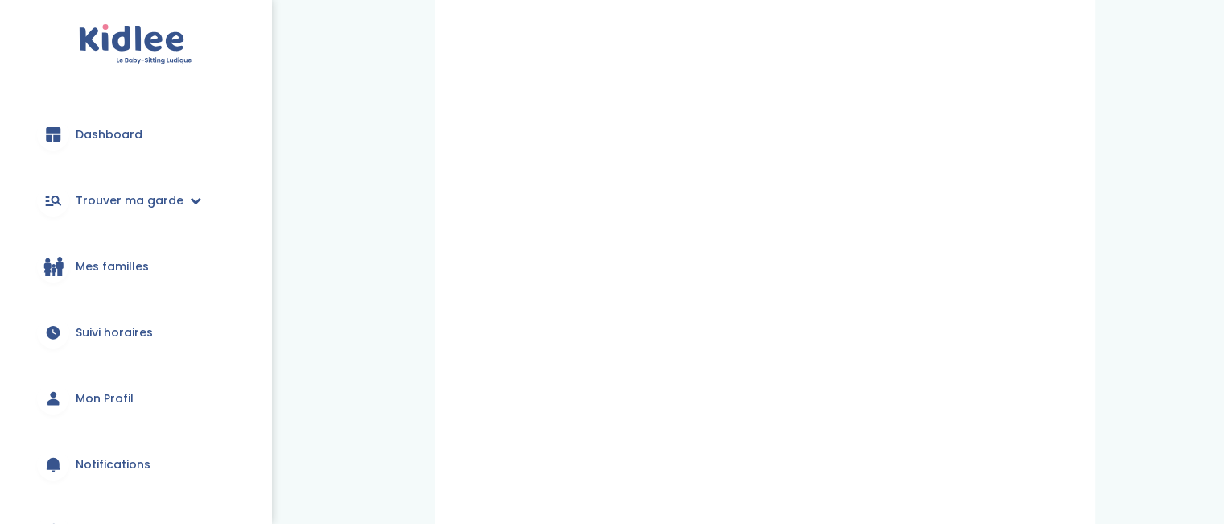
scroll to position [274, 0]
